Goal: Task Accomplishment & Management: Manage account settings

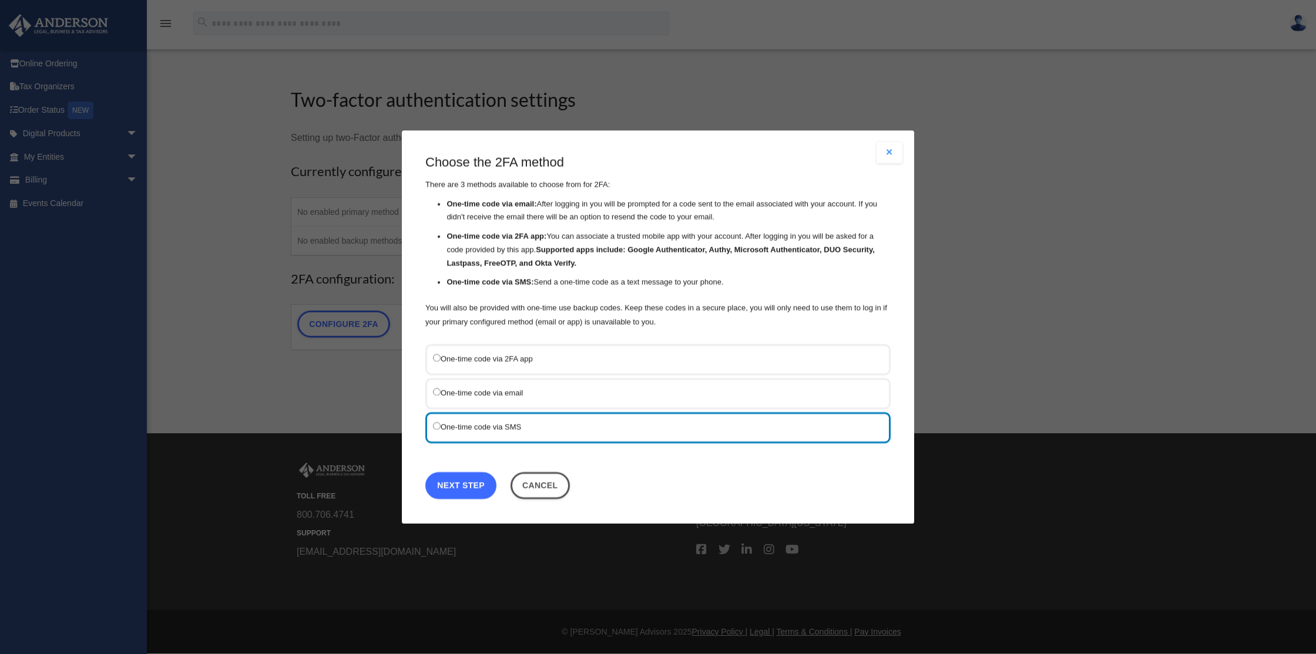
click at [478, 478] on link "Next Step" at bounding box center [460, 485] width 71 height 27
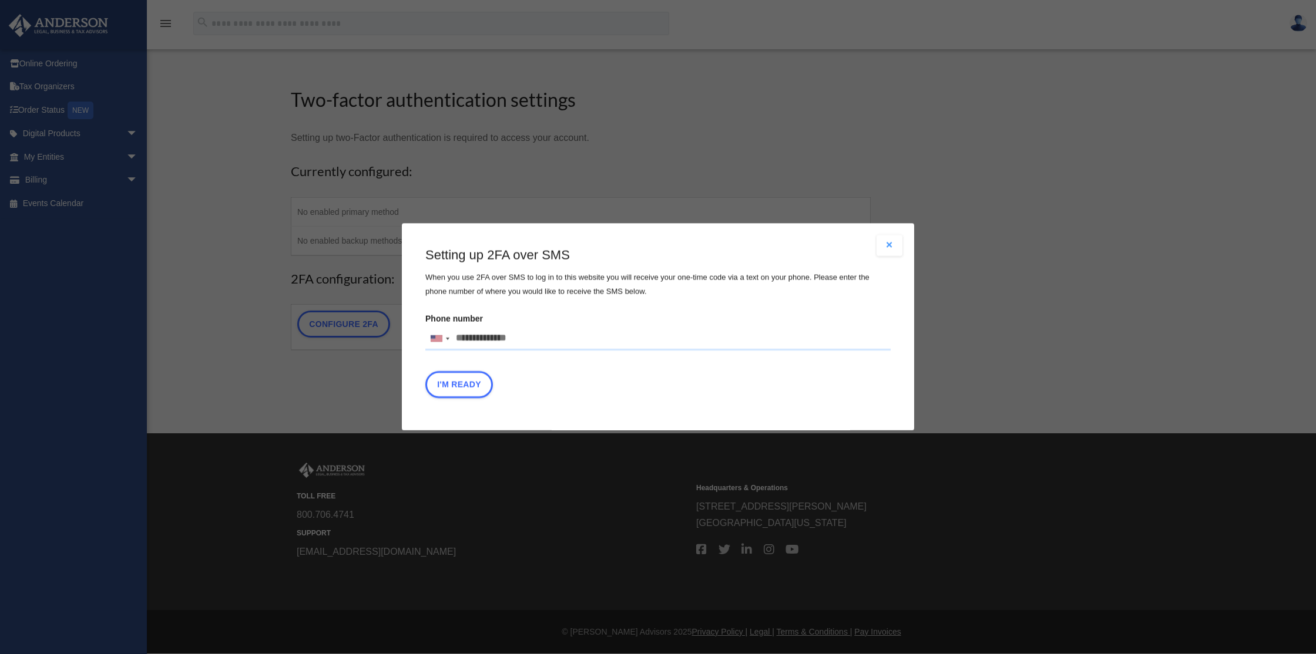
click at [468, 324] on label "Phone number United States +1 United Kingdom +44 Afghanistan (‫افغانستان‬‎) +93…" at bounding box center [657, 331] width 465 height 40
click at [0, 0] on input "Verification Code:" at bounding box center [0, 0] width 0 height 0
click at [469, 332] on input "Phone number United States +1 United Kingdom +44 Afghanistan (‫افغانستان‬‎) +93…" at bounding box center [657, 339] width 465 height 24
type input "**********"
click at [473, 388] on button "I'm Ready" at bounding box center [459, 385] width 68 height 27
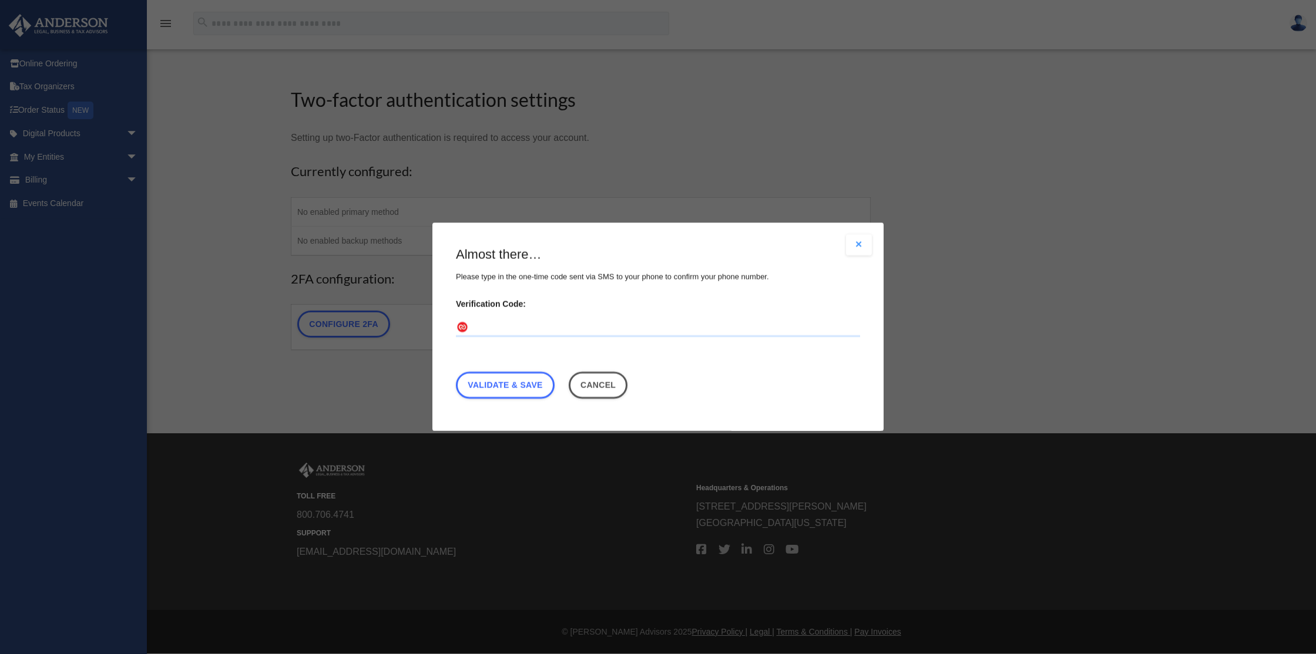
click at [494, 331] on input "Verification Code:" at bounding box center [658, 328] width 404 height 19
type input "******"
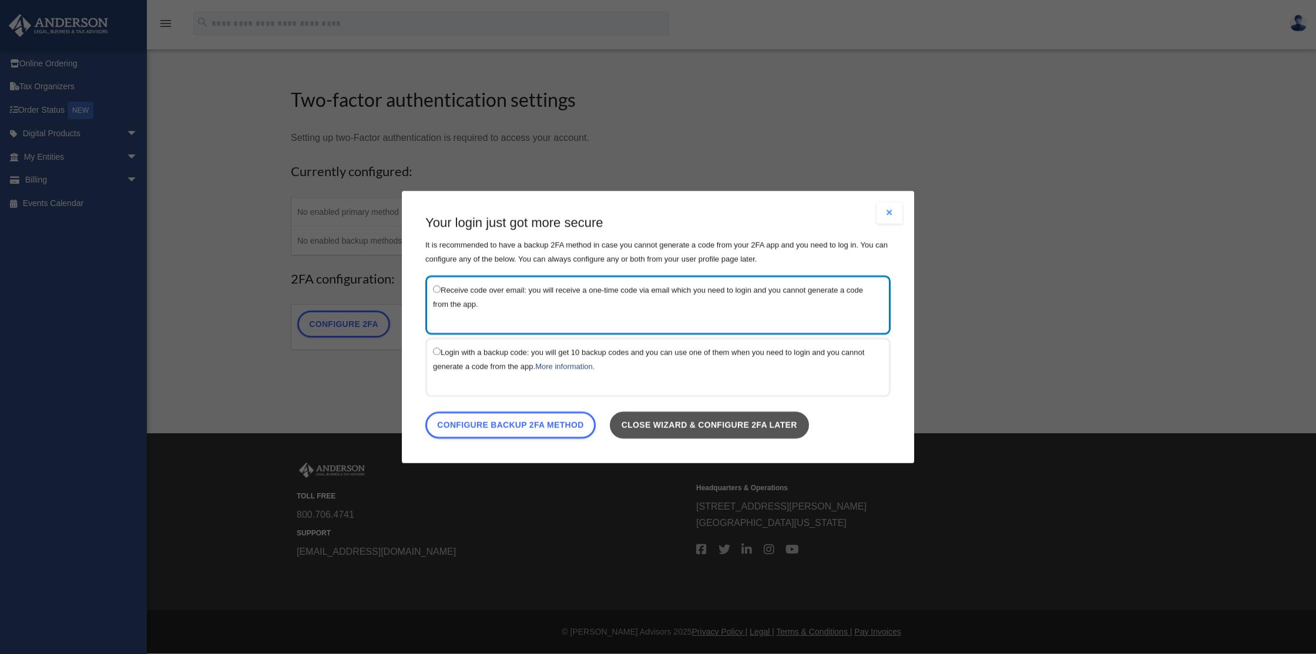
click at [679, 432] on link "Close wizard & configure 2FA later" at bounding box center [709, 425] width 199 height 27
click at [682, 421] on link "Close wizard & configure 2FA later" at bounding box center [709, 425] width 199 height 27
click at [887, 219] on button "Close modal" at bounding box center [890, 213] width 26 height 21
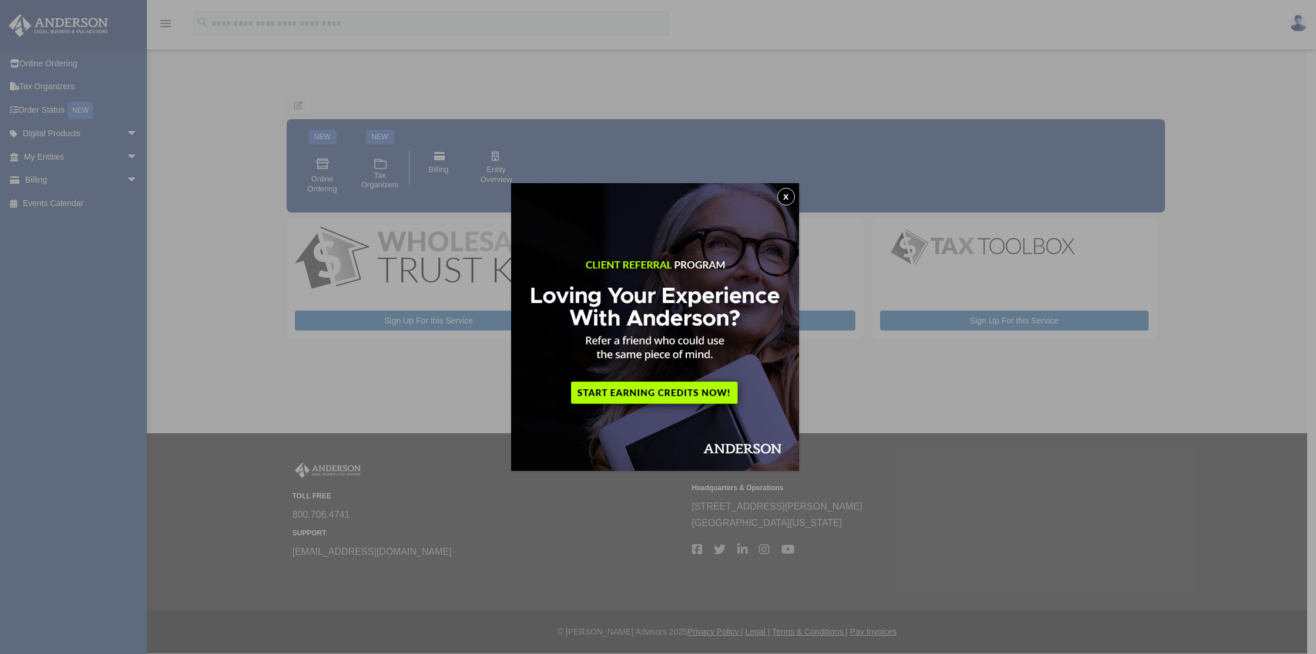
click at [787, 196] on button "x" at bounding box center [786, 197] width 18 height 18
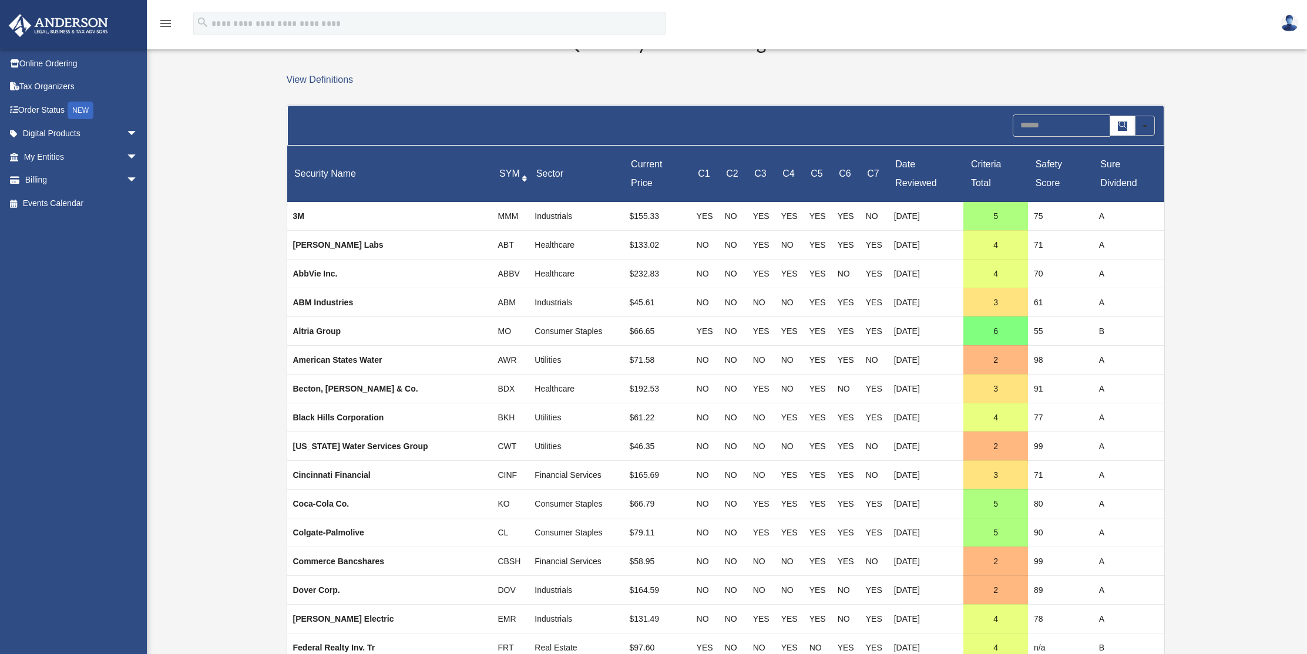
scroll to position [72, 0]
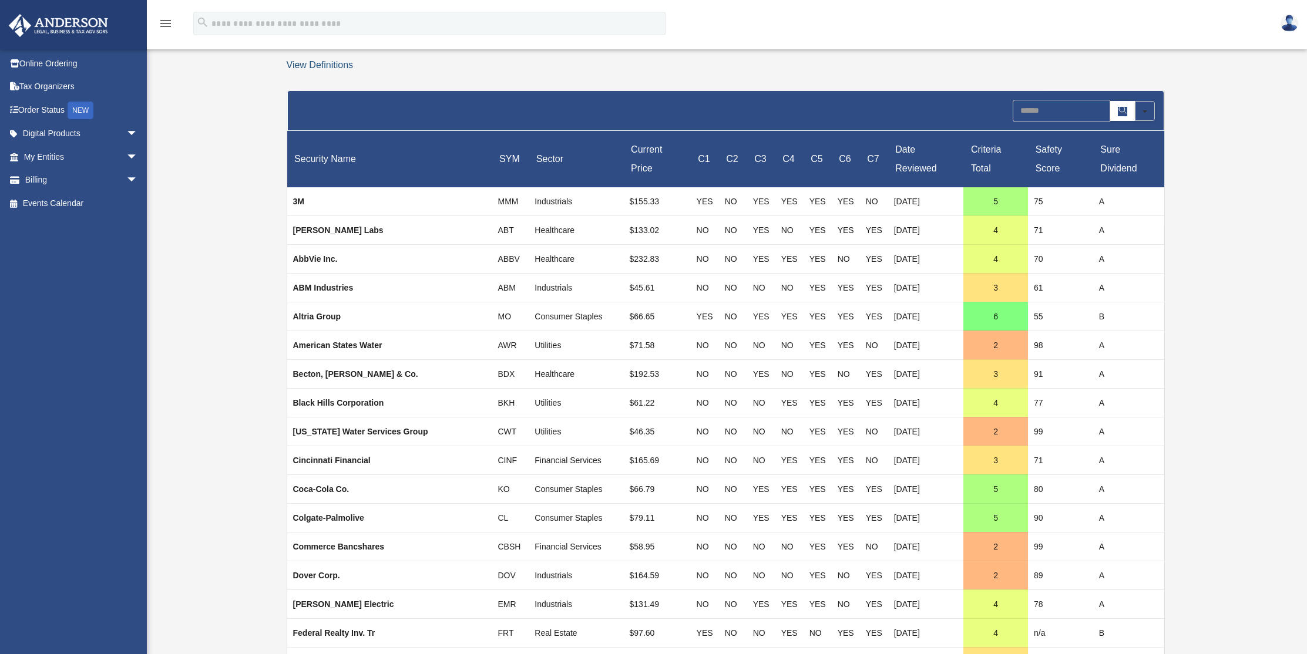
click at [314, 70] on link "View Definitions" at bounding box center [320, 65] width 67 height 10
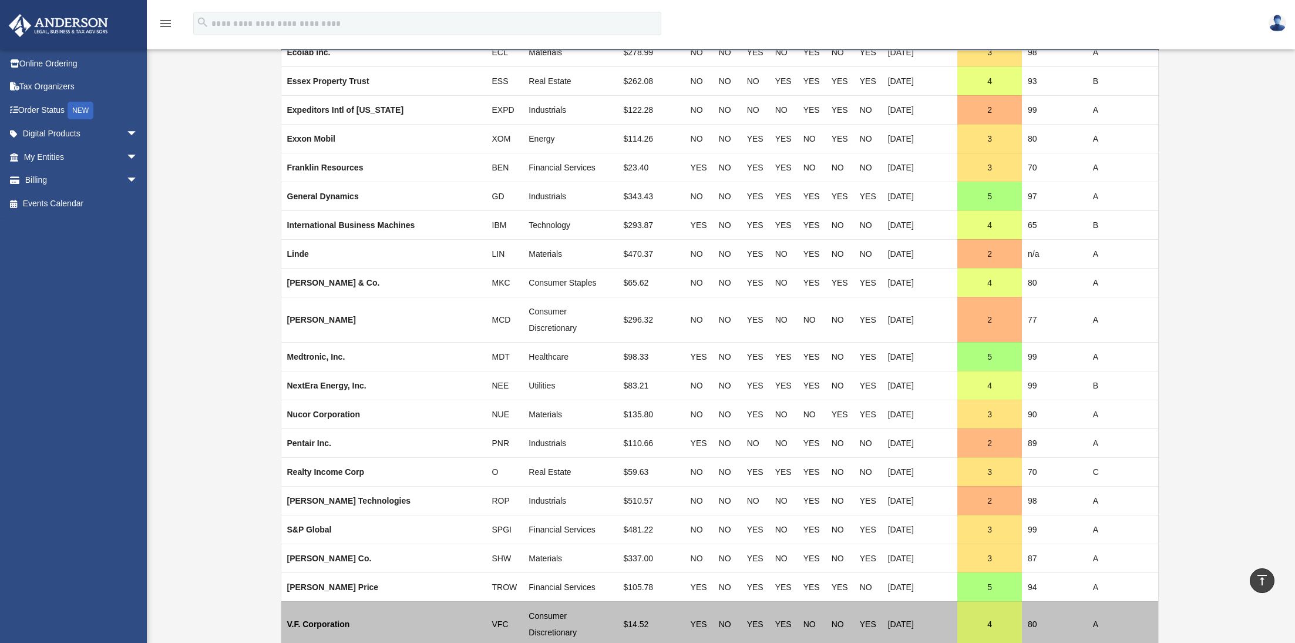
scroll to position [1867, 0]
